Goal: Task Accomplishment & Management: Manage account settings

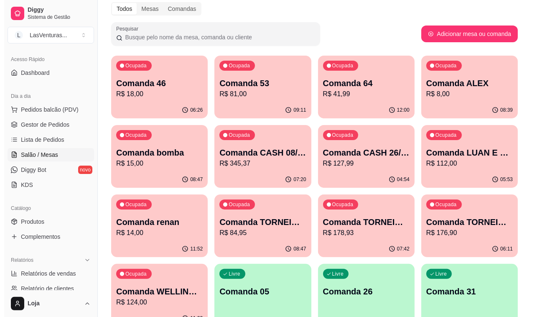
scroll to position [52, 0]
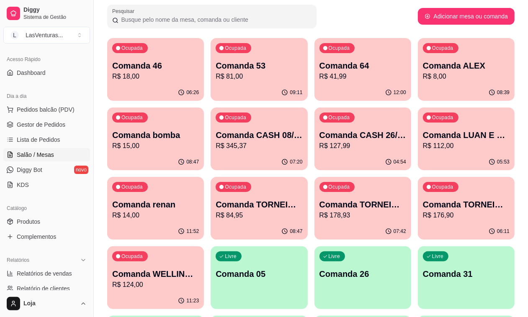
click at [174, 69] on p "Comanda 46" at bounding box center [155, 66] width 87 height 12
click at [157, 79] on p "R$ 18,00" at bounding box center [155, 77] width 87 height 10
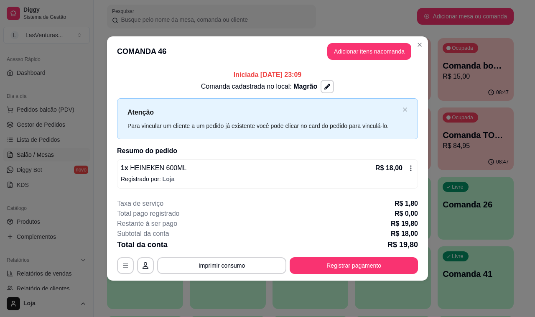
click at [405, 167] on div "R$ 18,00" at bounding box center [395, 168] width 39 height 10
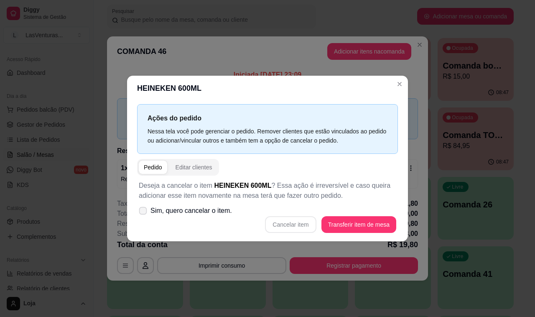
click at [216, 212] on span "Sim, quero cancelar o item." at bounding box center [192, 211] width 82 height 10
click at [144, 213] on input "Sim, quero cancelar o item." at bounding box center [140, 215] width 5 height 5
checkbox input "true"
click at [287, 231] on button "Cancelar item" at bounding box center [290, 224] width 51 height 17
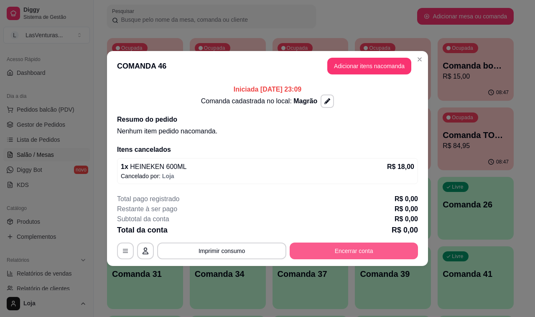
click at [346, 253] on button "Encerrar conta" at bounding box center [354, 251] width 128 height 17
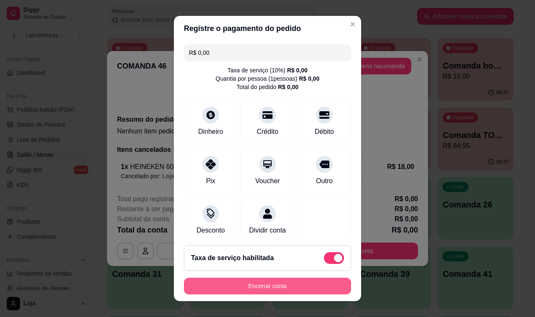
click at [258, 288] on button "Encerrar conta" at bounding box center [267, 286] width 167 height 17
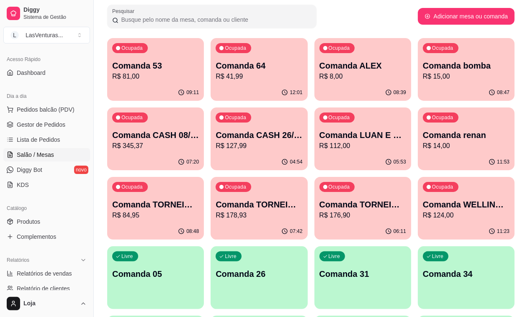
click at [136, 77] on p "R$ 81,00" at bounding box center [155, 77] width 87 height 10
click at [217, 72] on p "R$ 41,99" at bounding box center [259, 77] width 84 height 10
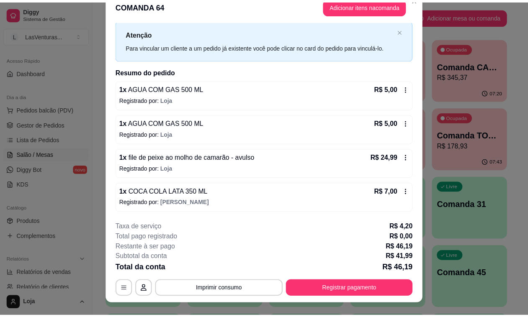
scroll to position [0, 0]
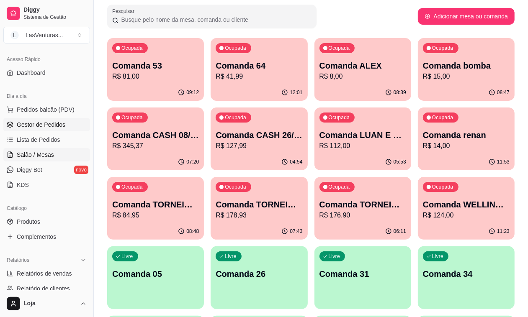
click at [60, 118] on link "Gestor de Pedidos" at bounding box center [46, 124] width 87 height 13
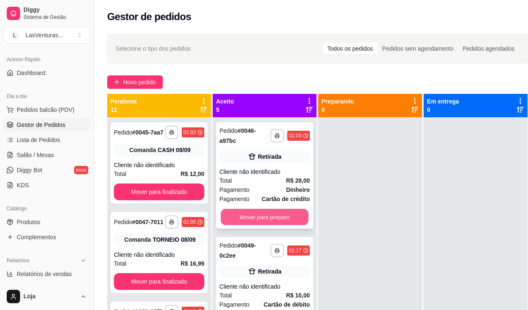
click at [252, 218] on button "Mover para preparo" at bounding box center [264, 217] width 88 height 16
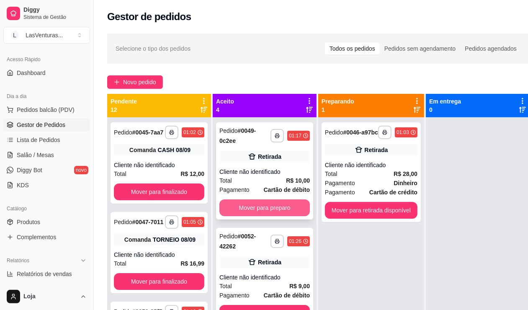
click at [289, 208] on button "Mover para preparo" at bounding box center [264, 207] width 90 height 17
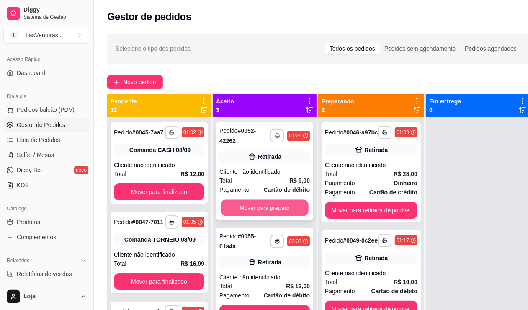
click at [269, 208] on button "Mover para preparo" at bounding box center [264, 208] width 88 height 16
click at [269, 208] on button "Mover para preparo" at bounding box center [264, 207] width 90 height 17
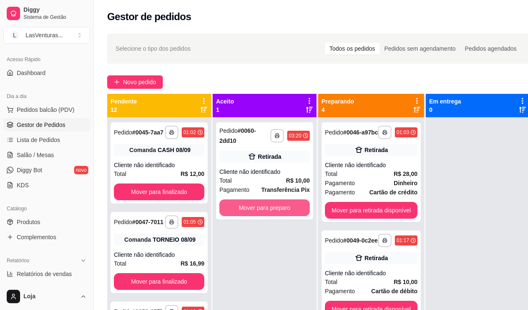
click at [269, 208] on button "Mover para preparo" at bounding box center [264, 207] width 90 height 17
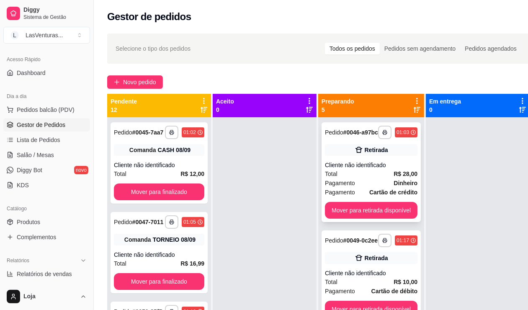
click at [356, 208] on button "Mover para retirada disponível" at bounding box center [371, 210] width 92 height 17
click at [371, 218] on button "Mover para retirada disponível" at bounding box center [371, 210] width 90 height 16
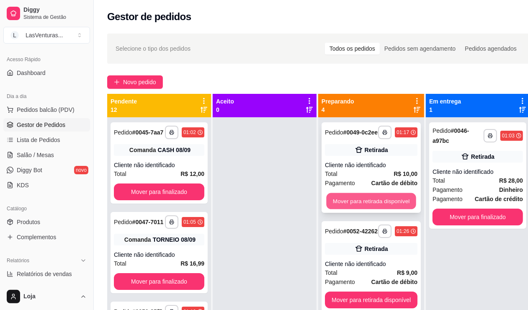
click at [374, 209] on button "Mover para retirada disponível" at bounding box center [371, 201] width 90 height 16
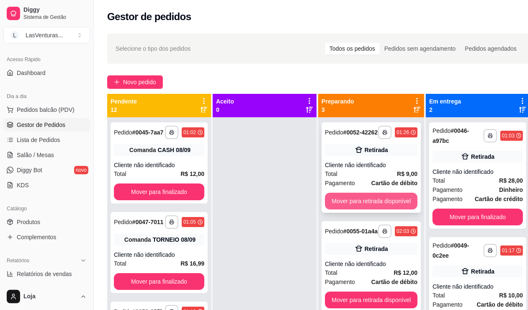
click at [379, 209] on button "Mover para retirada disponível" at bounding box center [371, 200] width 92 height 17
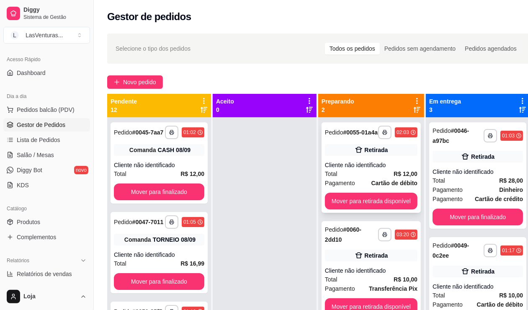
click at [382, 211] on div "**********" at bounding box center [370, 167] width 99 height 90
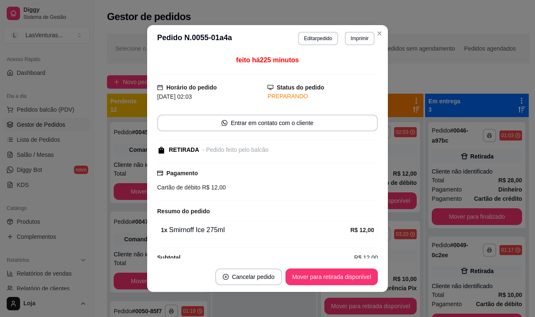
click at [384, 205] on div "**********" at bounding box center [267, 158] width 535 height 317
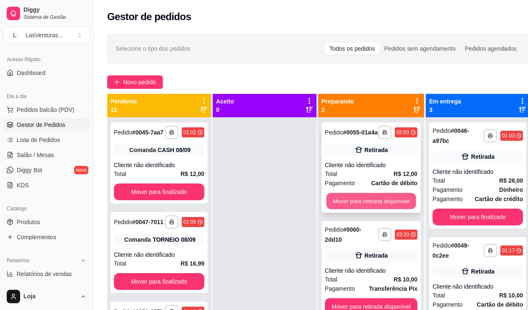
click at [394, 201] on button "Mover para retirada disponível" at bounding box center [371, 201] width 90 height 16
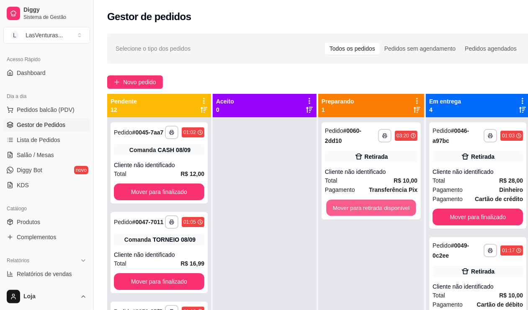
click at [394, 201] on button "Mover para retirada disponível" at bounding box center [371, 208] width 90 height 16
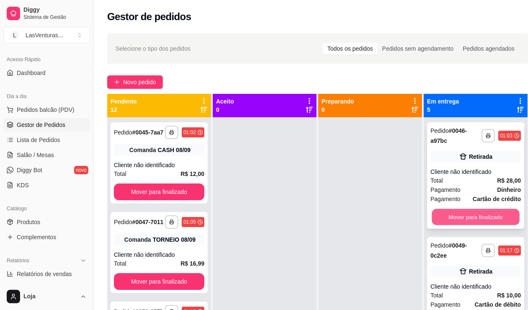
click at [480, 215] on button "Mover para finalizado" at bounding box center [475, 217] width 88 height 16
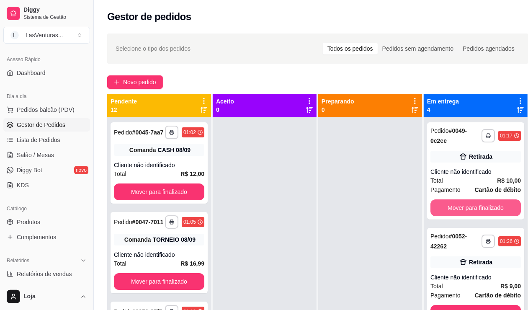
click at [479, 215] on button "Mover para finalizado" at bounding box center [475, 207] width 90 height 17
click at [480, 214] on button "Mover para finalizado" at bounding box center [475, 207] width 90 height 17
click at [480, 214] on button "Mover para finalizado" at bounding box center [475, 208] width 88 height 16
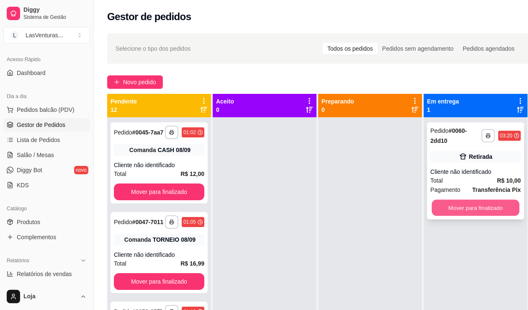
click at [480, 212] on button "Mover para finalizado" at bounding box center [475, 208] width 88 height 16
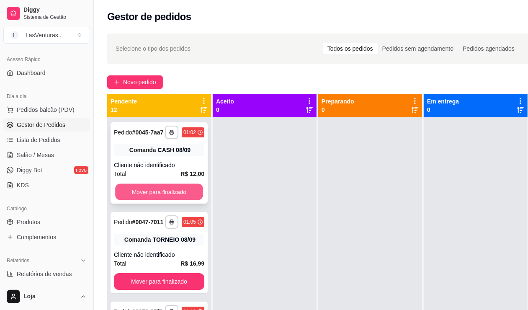
click at [185, 195] on button "Mover para finalizado" at bounding box center [159, 192] width 88 height 16
click at [156, 200] on button "Mover para finalizado" at bounding box center [159, 192] width 88 height 16
click at [161, 200] on button "Mover para finalizado" at bounding box center [159, 192] width 88 height 16
click at [162, 200] on button "Mover para finalizado" at bounding box center [159, 192] width 88 height 16
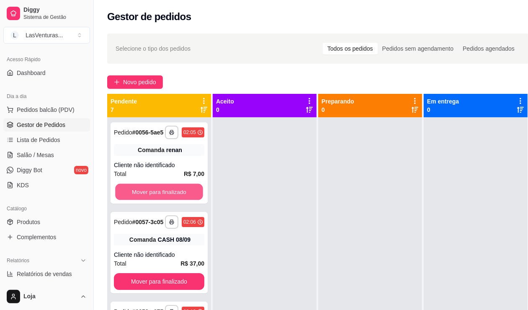
click at [164, 200] on button "Mover para finalizado" at bounding box center [159, 192] width 88 height 16
click at [164, 200] on button "Mover para finalizado" at bounding box center [159, 191] width 90 height 17
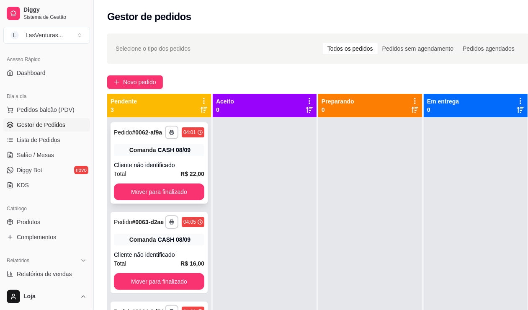
click at [166, 202] on div "**********" at bounding box center [158, 162] width 97 height 81
click at [149, 195] on button "Mover para finalizado" at bounding box center [159, 192] width 88 height 16
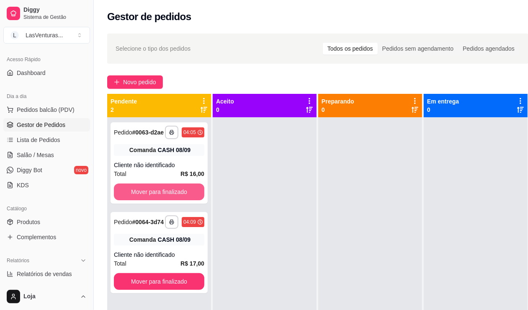
click at [150, 195] on button "Mover para finalizado" at bounding box center [159, 191] width 90 height 17
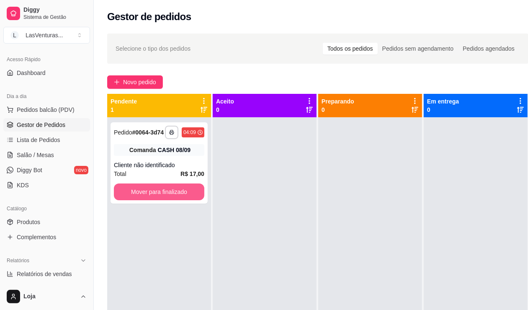
click at [149, 196] on button "Mover para finalizado" at bounding box center [159, 191] width 90 height 17
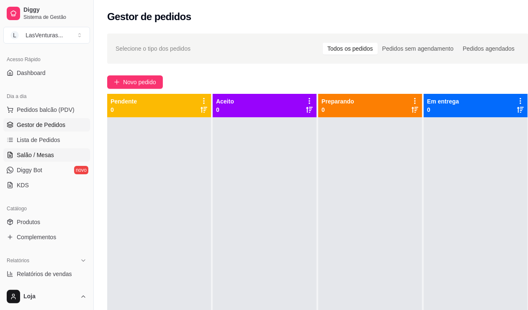
click at [38, 160] on link "Salão / Mesas" at bounding box center [46, 154] width 87 height 13
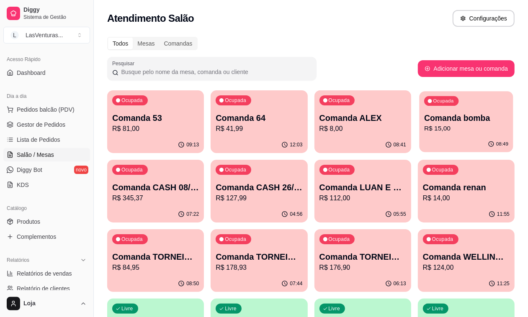
click at [424, 116] on p "Comanda bomba" at bounding box center [466, 118] width 84 height 11
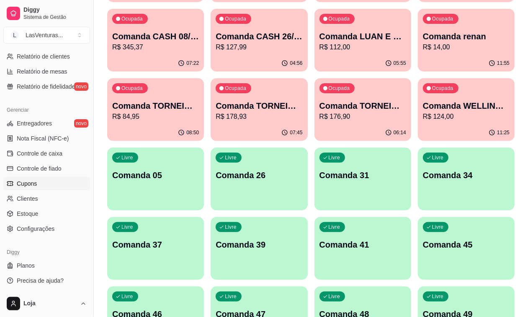
scroll to position [157, 0]
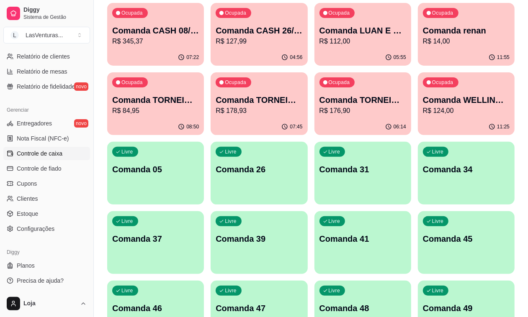
click at [54, 151] on span "Controle de caixa" at bounding box center [40, 153] width 46 height 8
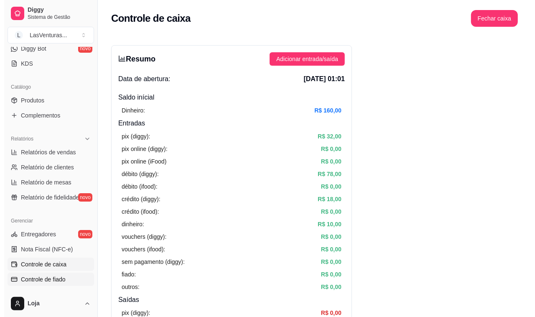
scroll to position [23, 0]
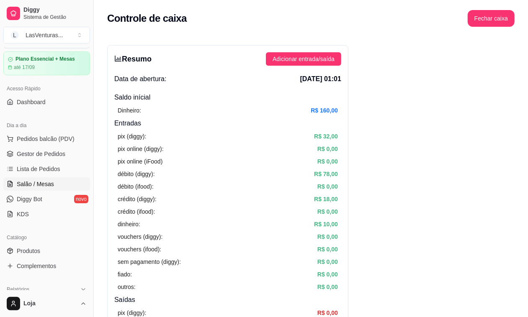
click at [40, 186] on span "Salão / Mesas" at bounding box center [35, 184] width 37 height 8
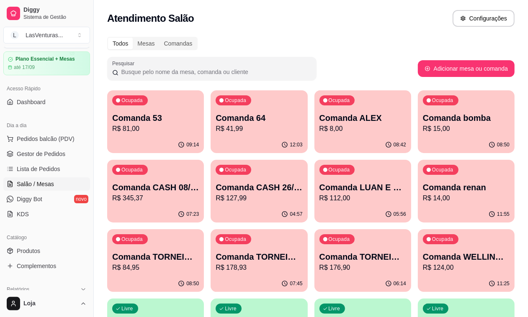
click at [199, 193] on p "R$ 345,37" at bounding box center [155, 198] width 87 height 10
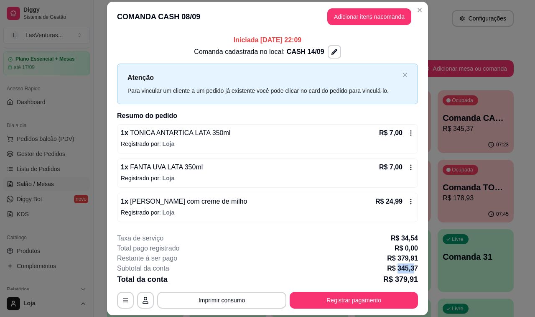
drag, startPoint x: 394, startPoint y: 269, endPoint x: 412, endPoint y: 268, distance: 18.0
click at [412, 268] on p "R$ 345,37" at bounding box center [402, 269] width 31 height 10
click at [406, 269] on p "R$ 345,37" at bounding box center [402, 269] width 31 height 10
click at [365, 261] on div "Restante à ser pago R$ 379,91" at bounding box center [267, 259] width 301 height 10
drag, startPoint x: 285, startPoint y: 51, endPoint x: 316, endPoint y: 54, distance: 31.5
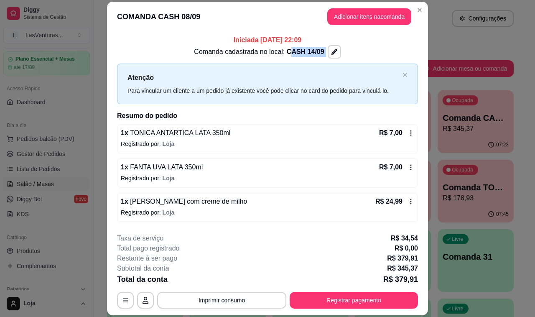
click at [316, 54] on div "Comanda cadastrada no local: CASH 14/09" at bounding box center [267, 51] width 301 height 13
